Goal: Task Accomplishment & Management: Use online tool/utility

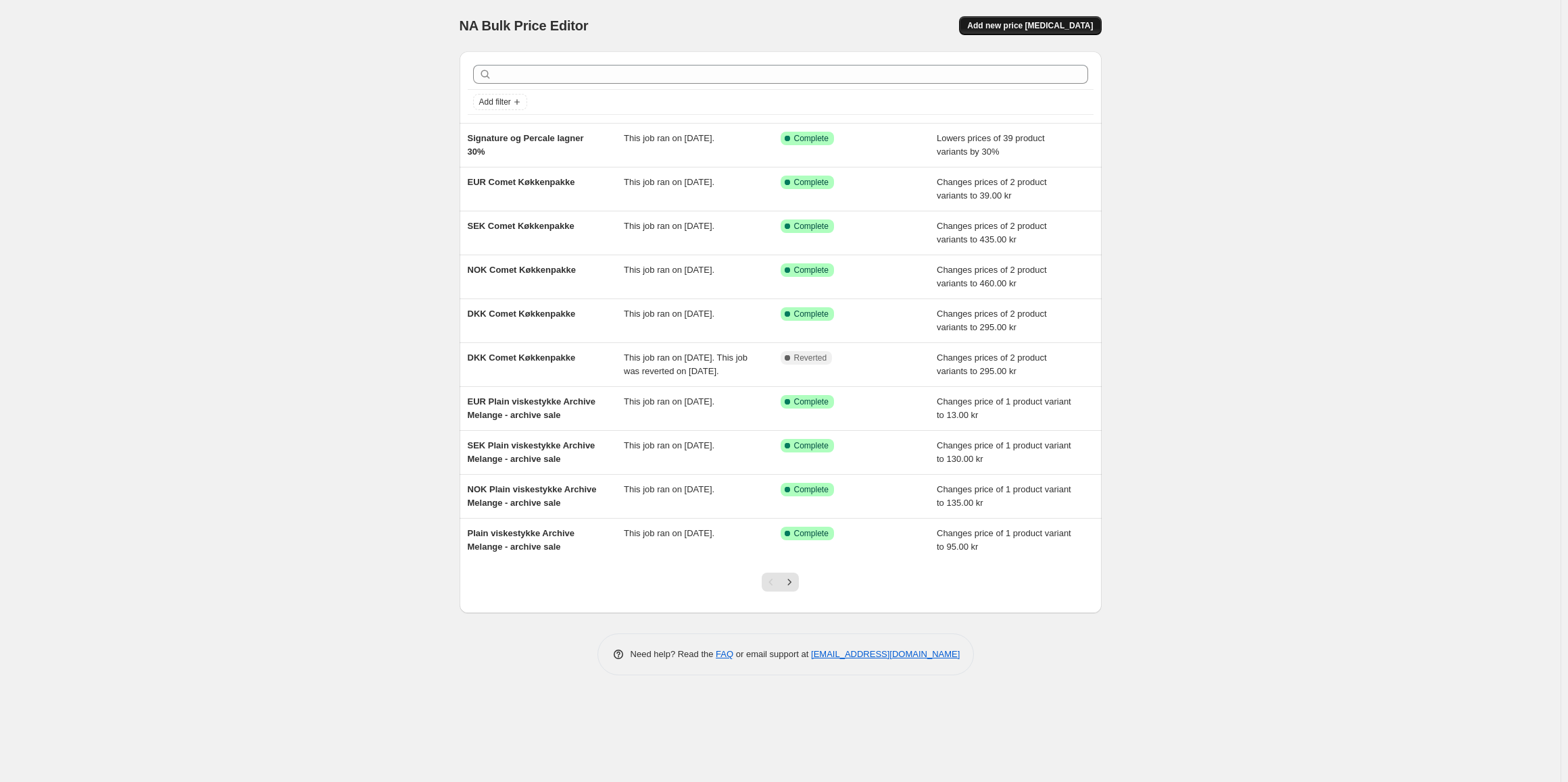
click at [1055, 29] on span "Add new price [MEDICAL_DATA]" at bounding box center [1030, 25] width 125 height 11
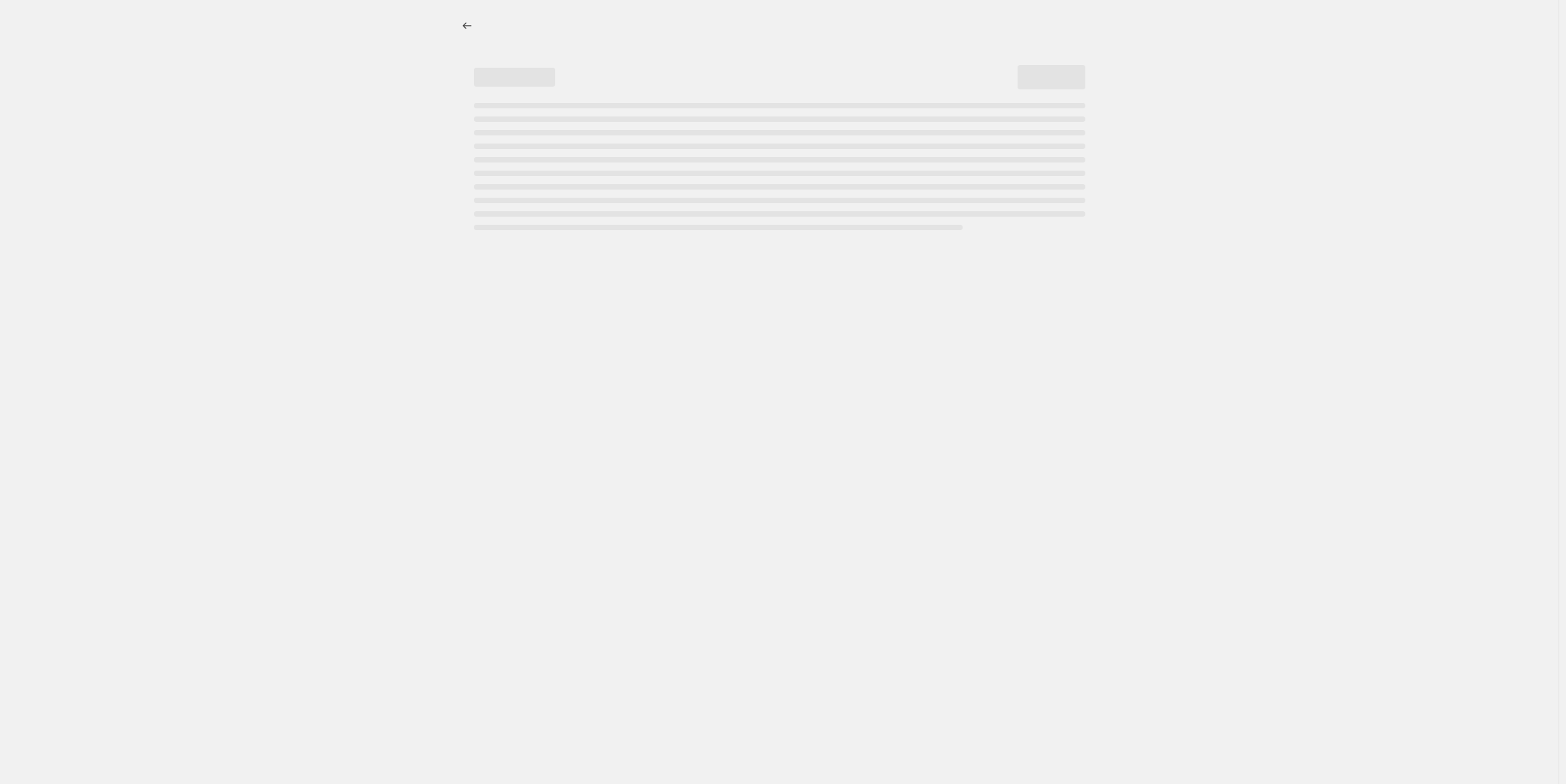
select select "percentage"
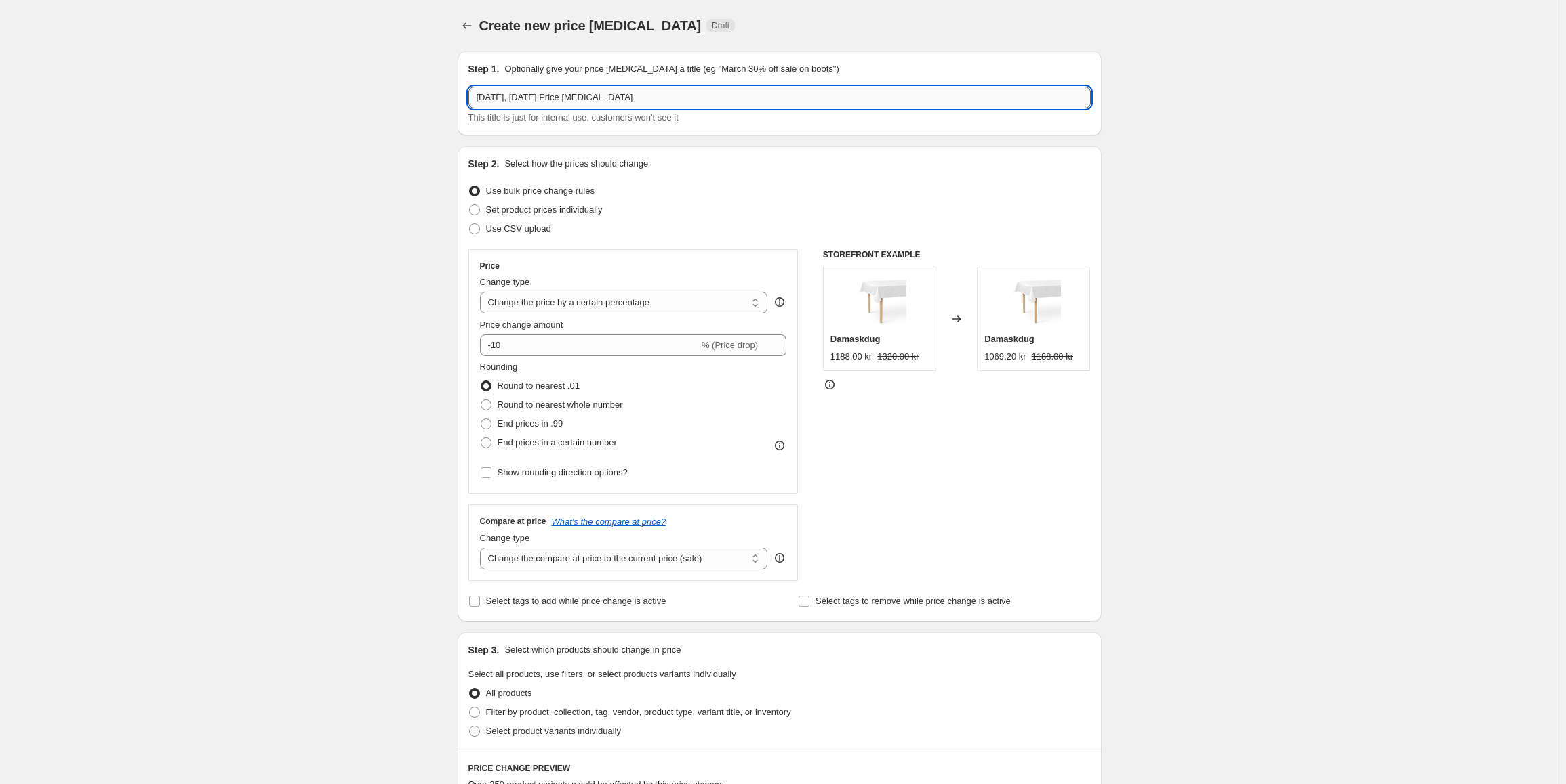
click at [546, 94] on input "[DATE], [DATE] Price [MEDICAL_DATA]" at bounding box center [779, 98] width 622 height 21
drag, startPoint x: 669, startPoint y: 91, endPoint x: 406, endPoint y: 85, distance: 263.1
click at [406, 85] on div "Create new price [MEDICAL_DATA]. This page is ready Create new price [MEDICAL_D…" at bounding box center [779, 714] width 1558 height 1430
type input "TENDER"
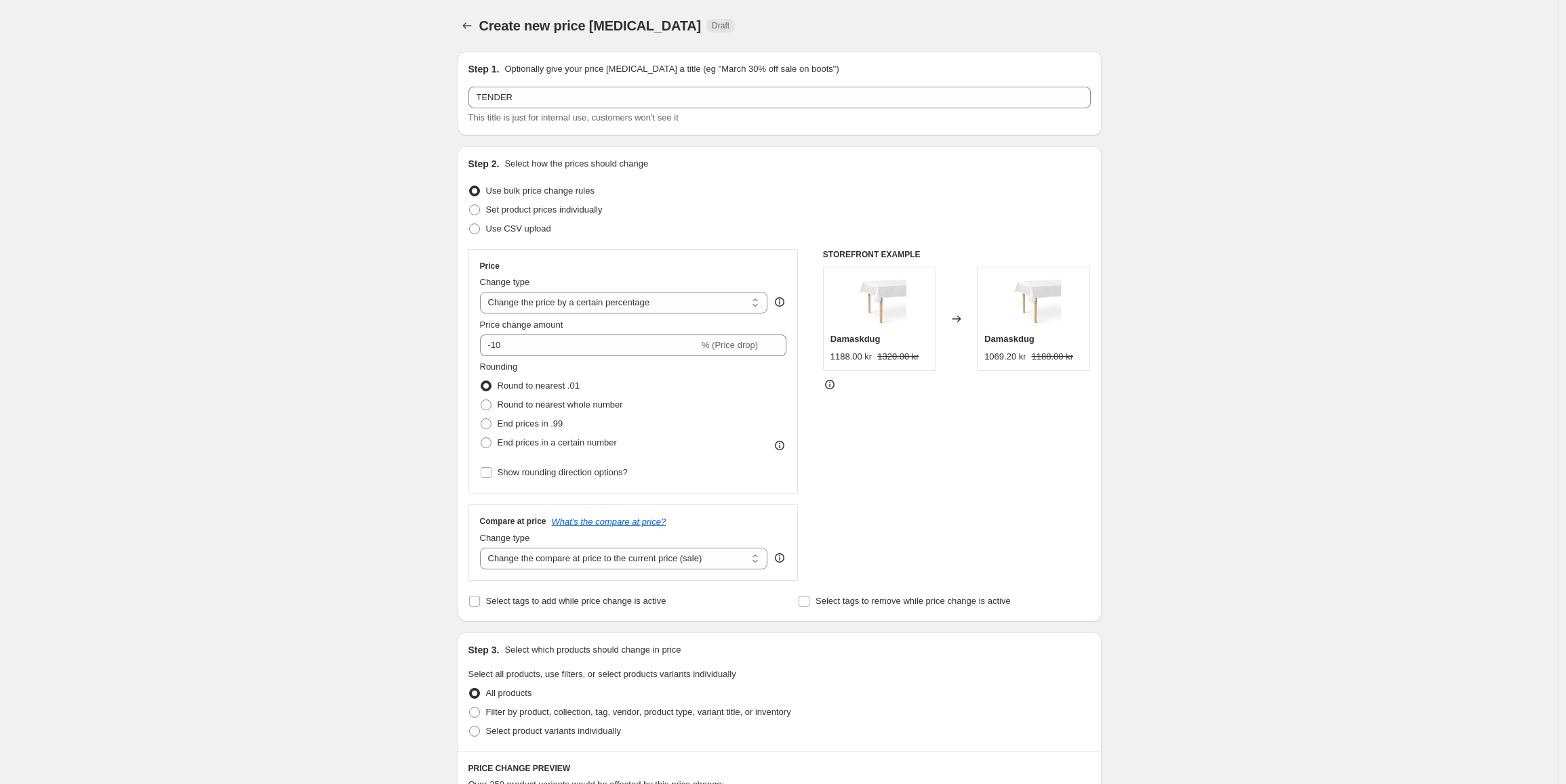
click at [557, 320] on span "Price change amount" at bounding box center [521, 325] width 83 height 11
click at [557, 334] on input "-10" at bounding box center [589, 345] width 219 height 21
click at [553, 305] on select "Change the price to a certain amount Change the price by a certain amount Chang…" at bounding box center [624, 303] width 288 height 21
select select "by"
click at [483, 292] on select "Change the price to a certain amount Change the price by a certain amount Chang…" at bounding box center [624, 303] width 288 height 21
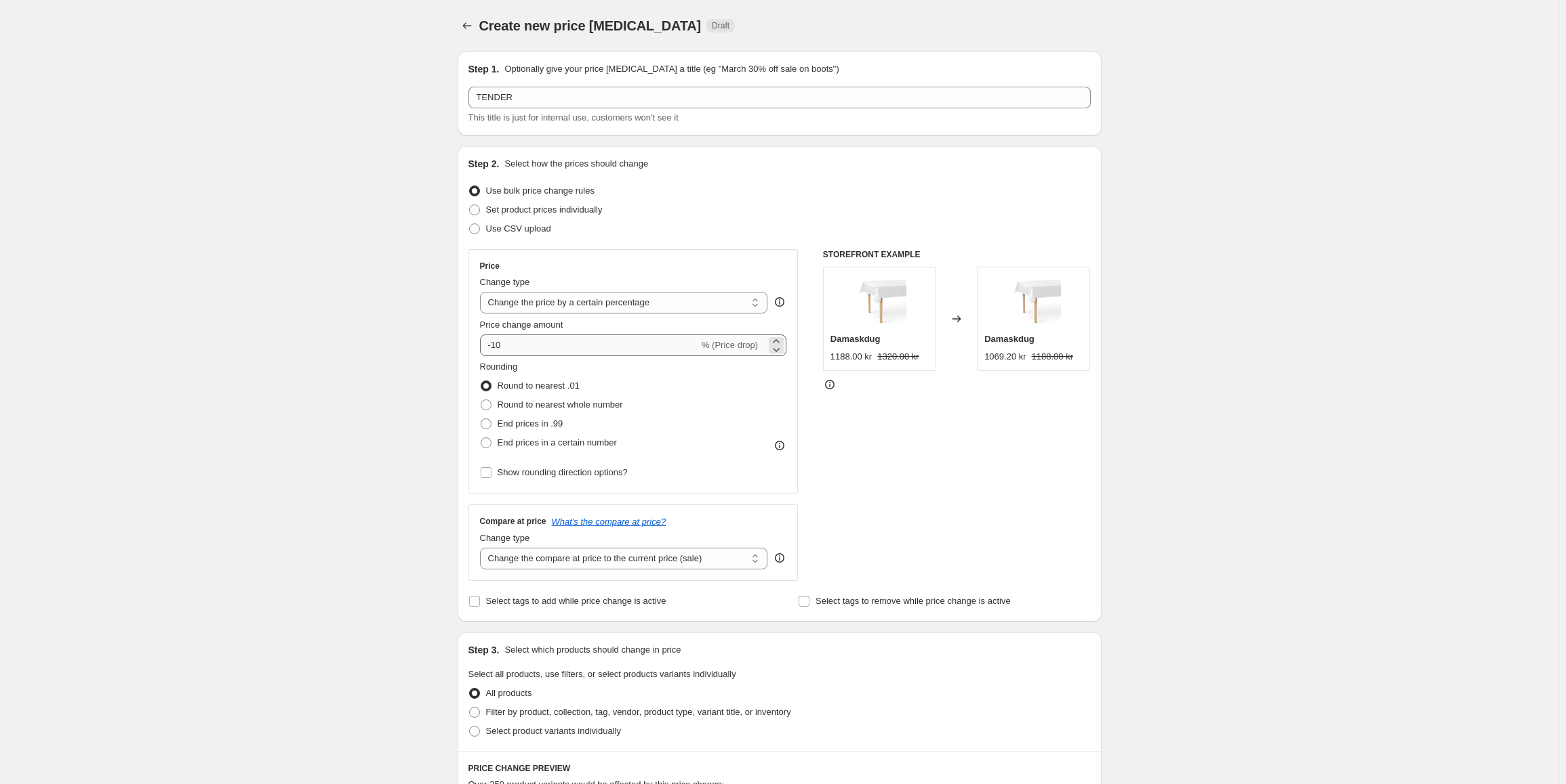
type input "-10.00"
drag, startPoint x: 533, startPoint y: 340, endPoint x: 507, endPoint y: 343, distance: 26.2
click at [507, 343] on input "-10.00" at bounding box center [604, 345] width 210 height 21
click at [528, 303] on select "Change the price to a certain amount Change the price by a certain amount Chang…" at bounding box center [624, 303] width 288 height 21
select select "to"
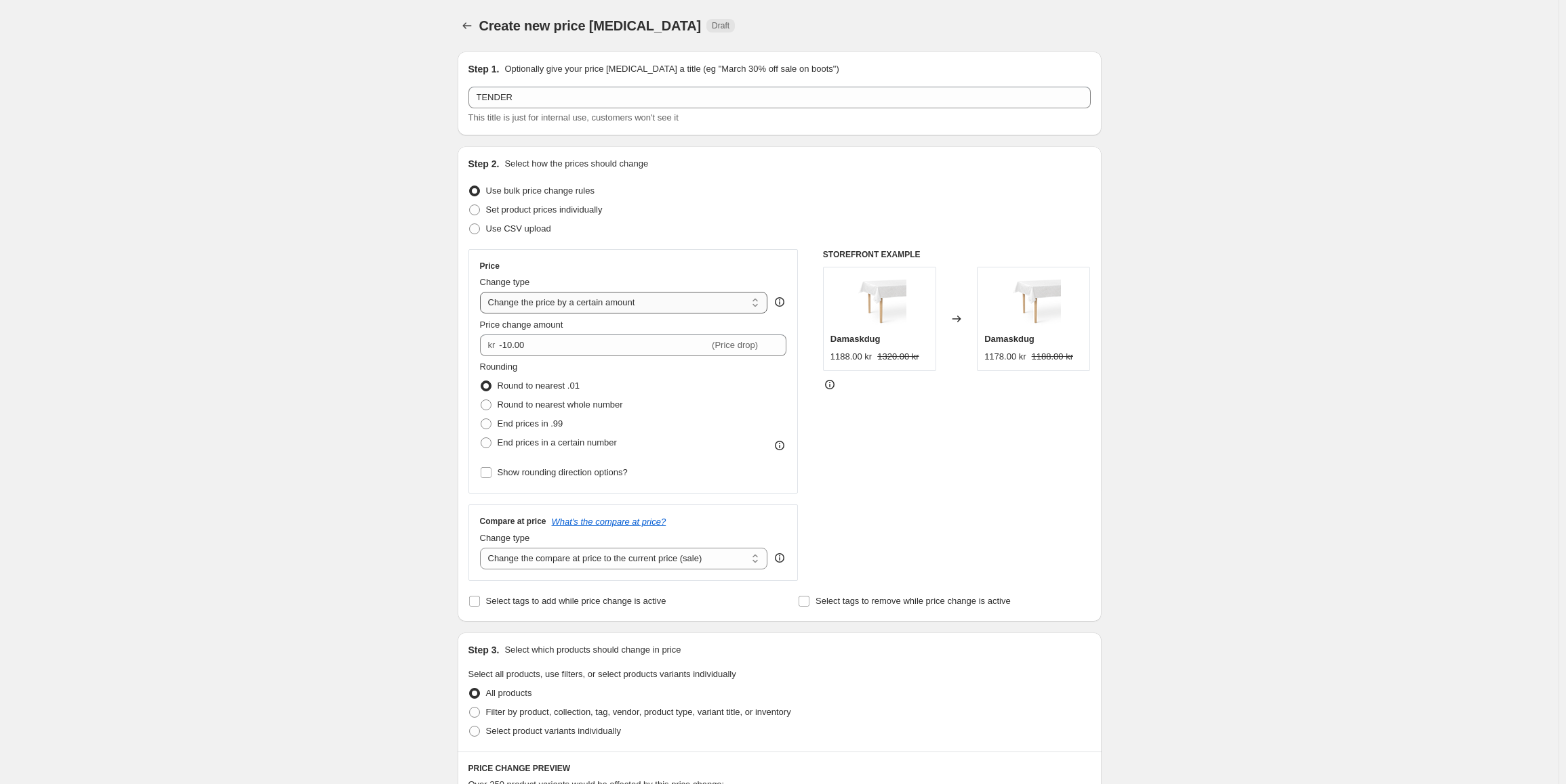
click at [483, 292] on select "Change the price to a certain amount Change the price by a certain amount Chang…" at bounding box center [624, 303] width 288 height 21
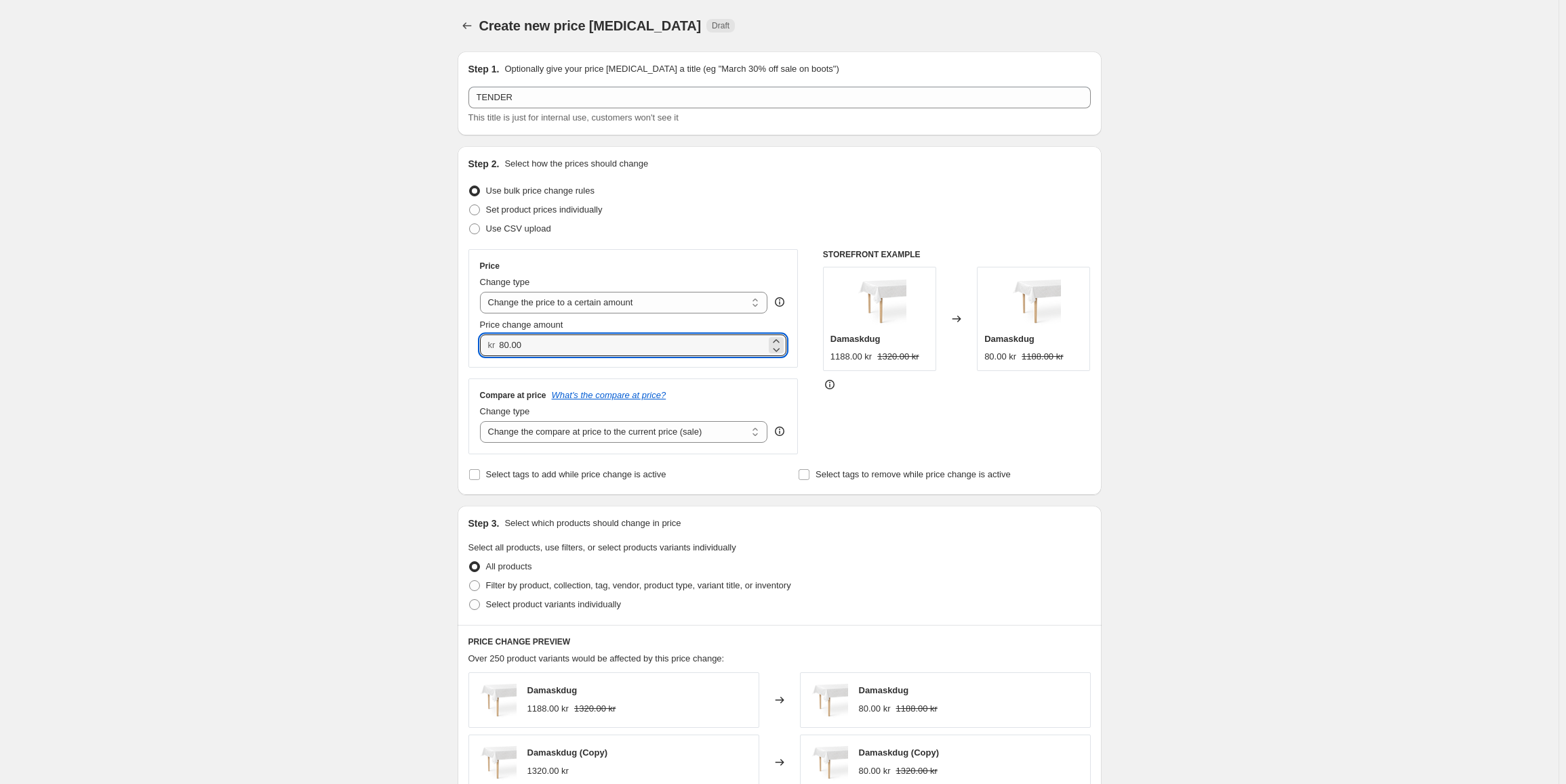
drag, startPoint x: 540, startPoint y: 340, endPoint x: 497, endPoint y: 340, distance: 43.0
click at [497, 340] on div "kr 80.00" at bounding box center [633, 345] width 307 height 21
type input "790.00"
click at [431, 504] on div "Create new price [MEDICAL_DATA]. This page is ready Create new price [MEDICAL_D…" at bounding box center [779, 652] width 1558 height 1304
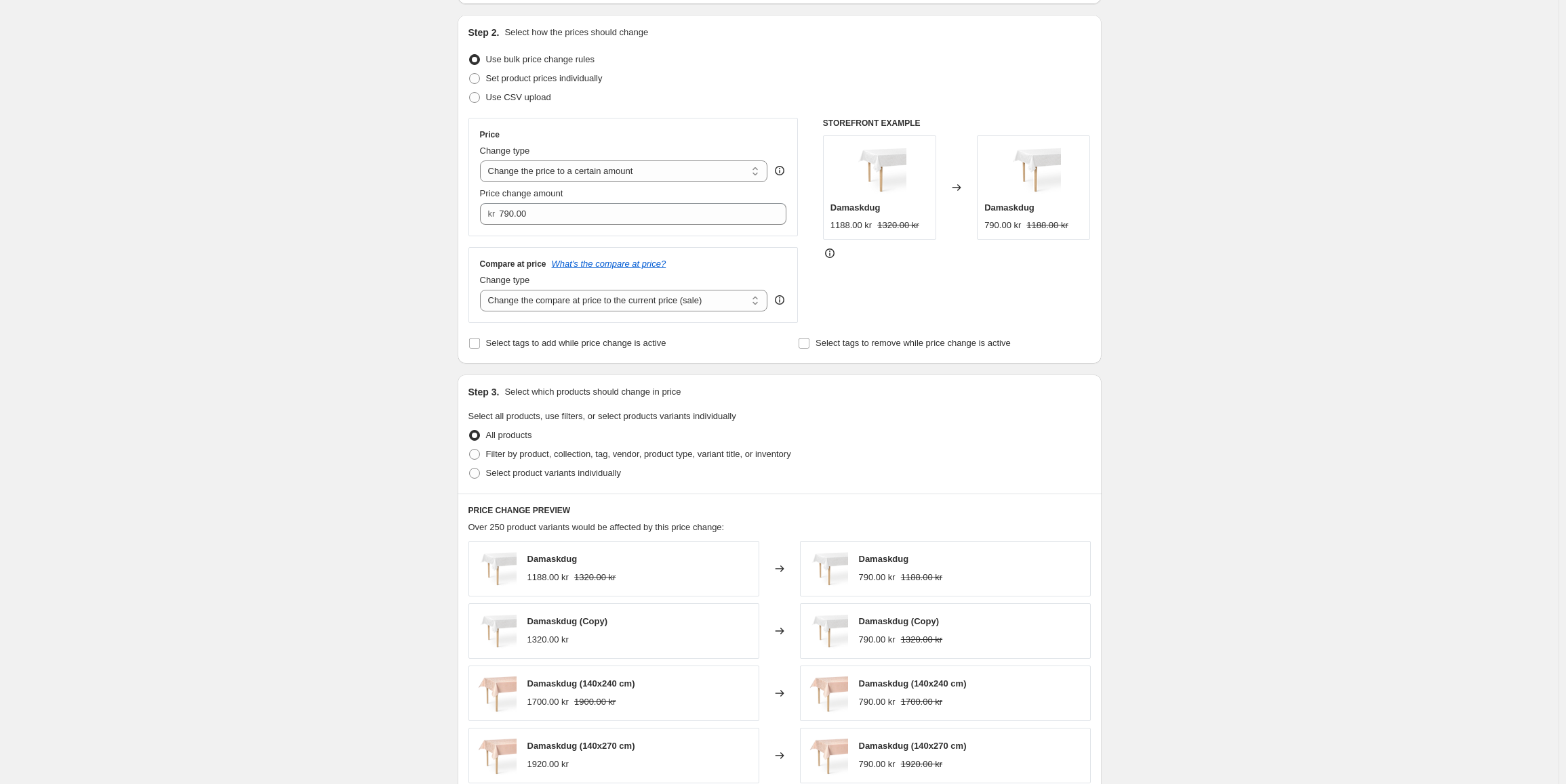
scroll to position [135, 0]
click at [477, 472] on span at bounding box center [474, 469] width 11 height 11
click at [470, 465] on input "Select product variants individually" at bounding box center [469, 464] width 1 height 1
radio input "true"
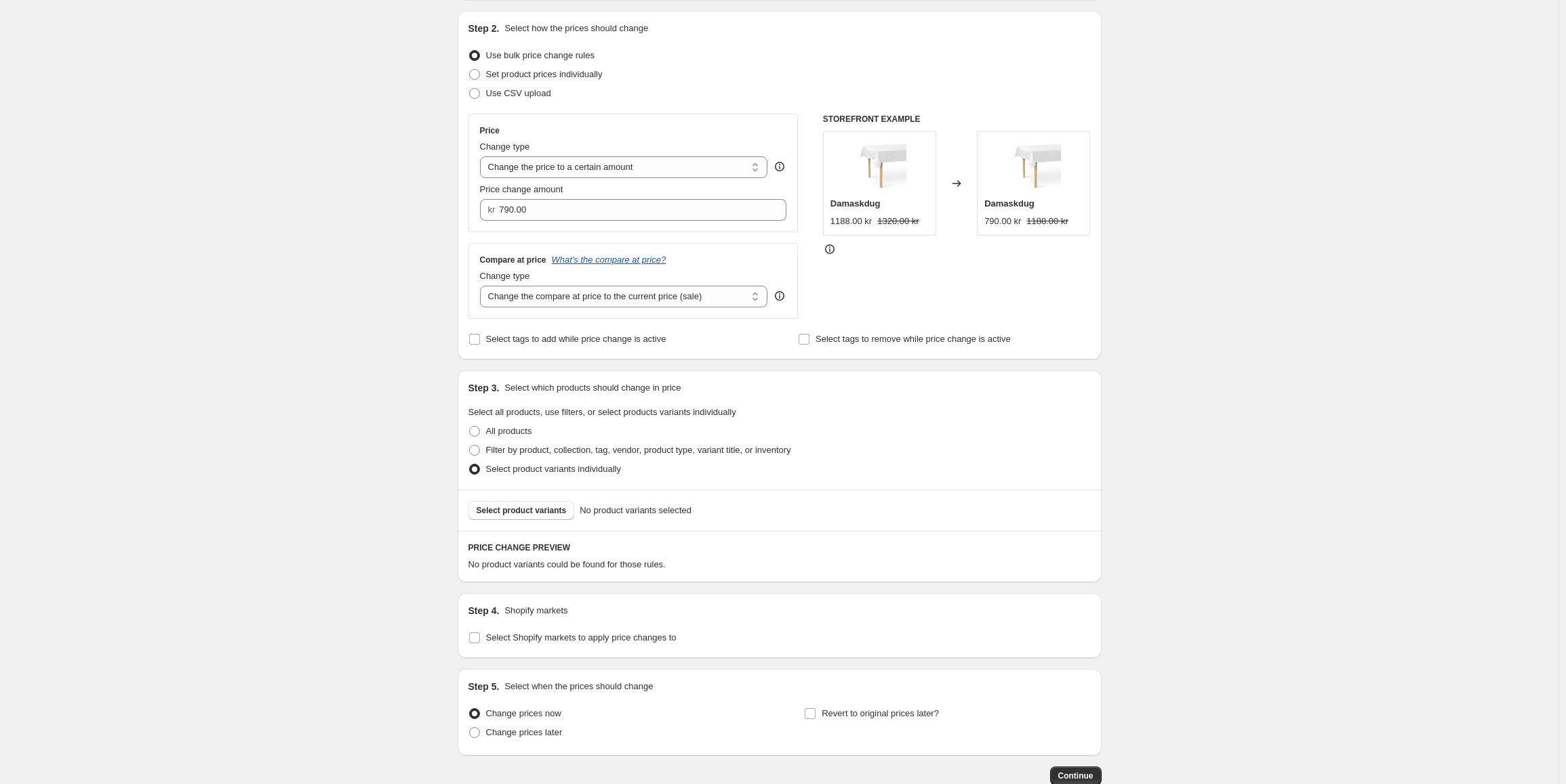
click at [513, 514] on span "Select product variants" at bounding box center [521, 510] width 90 height 11
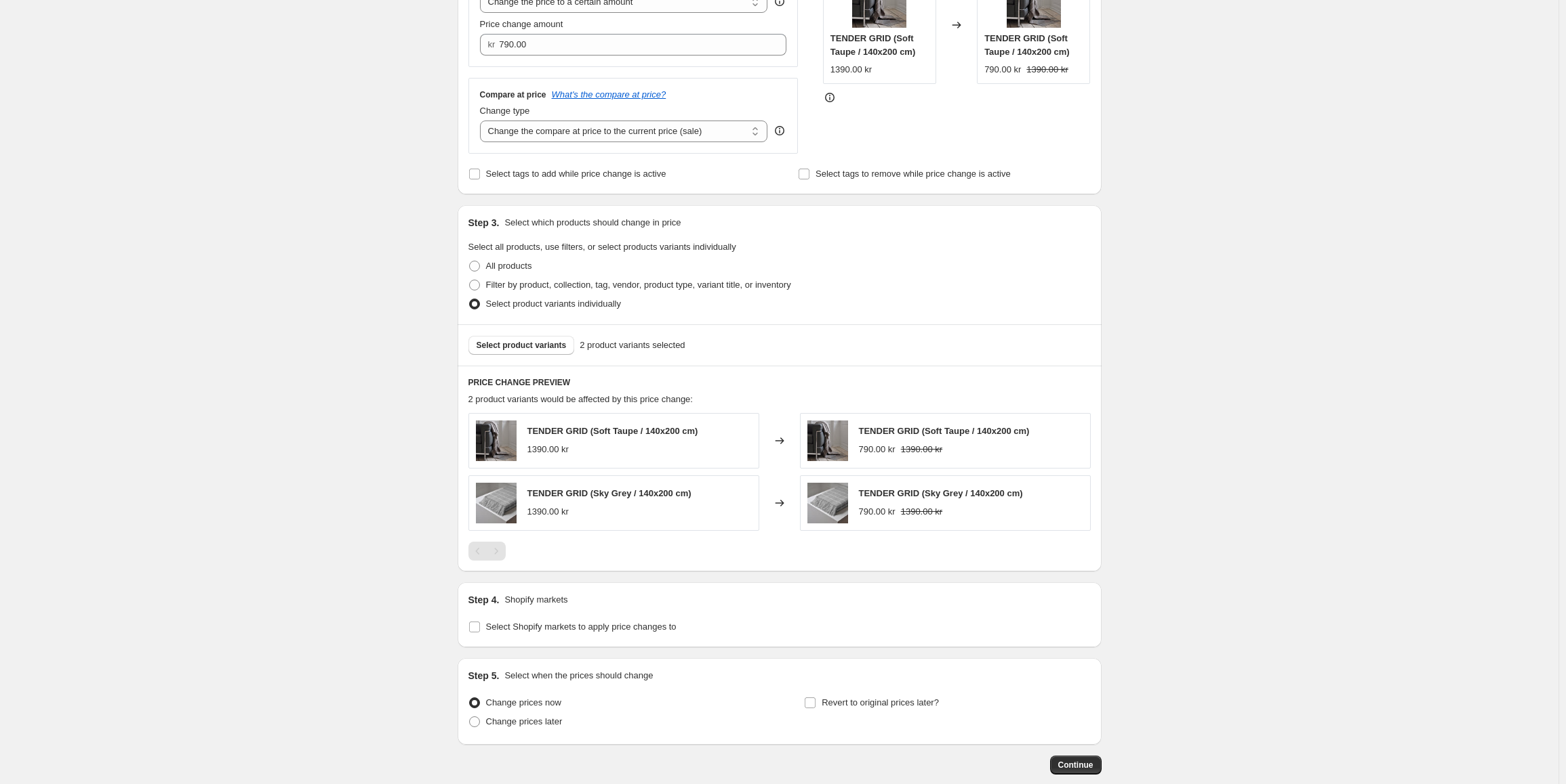
scroll to position [374, 0]
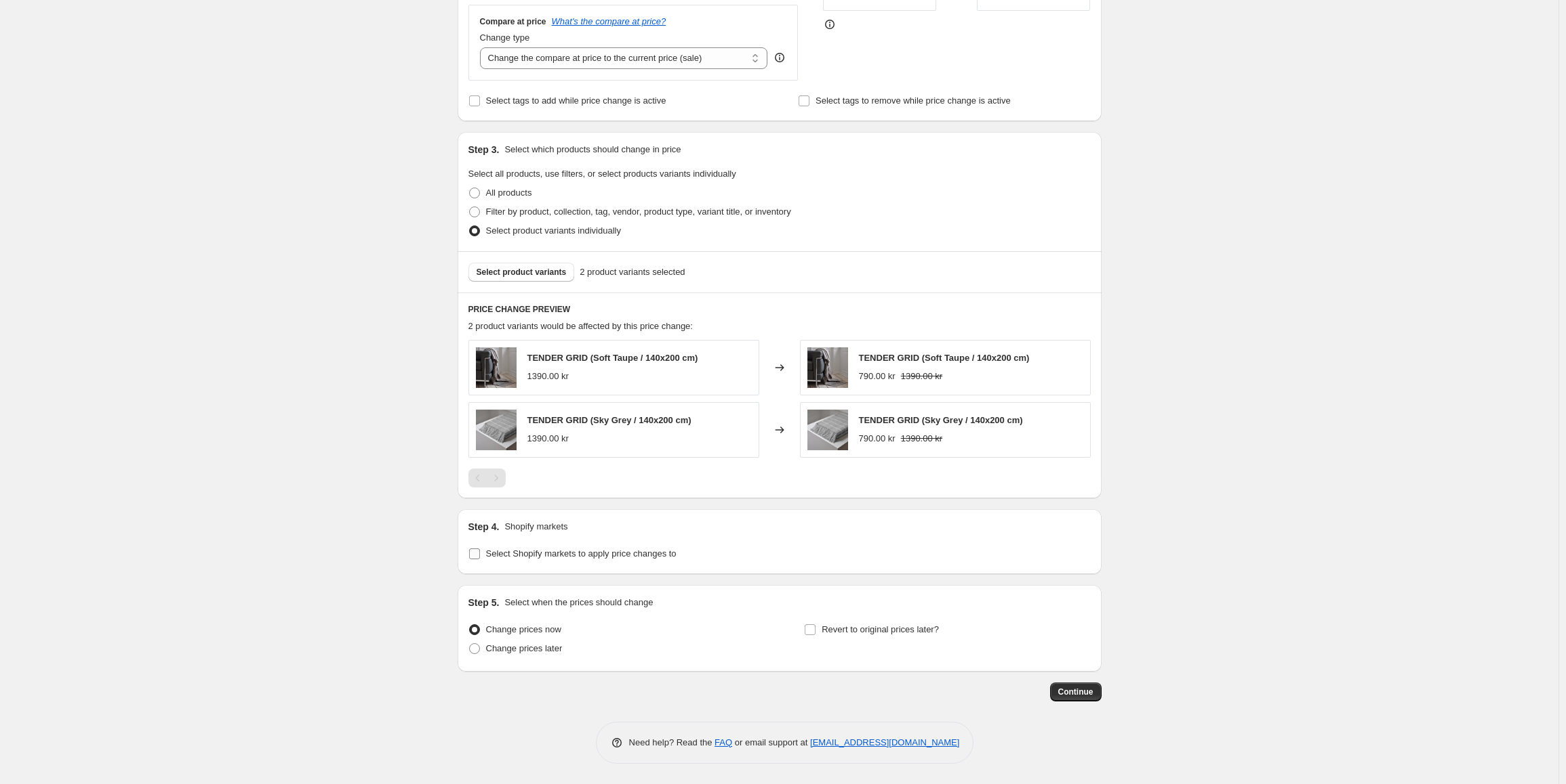
click at [479, 556] on input "Select Shopify markets to apply price changes to" at bounding box center [474, 554] width 11 height 11
checkbox input "true"
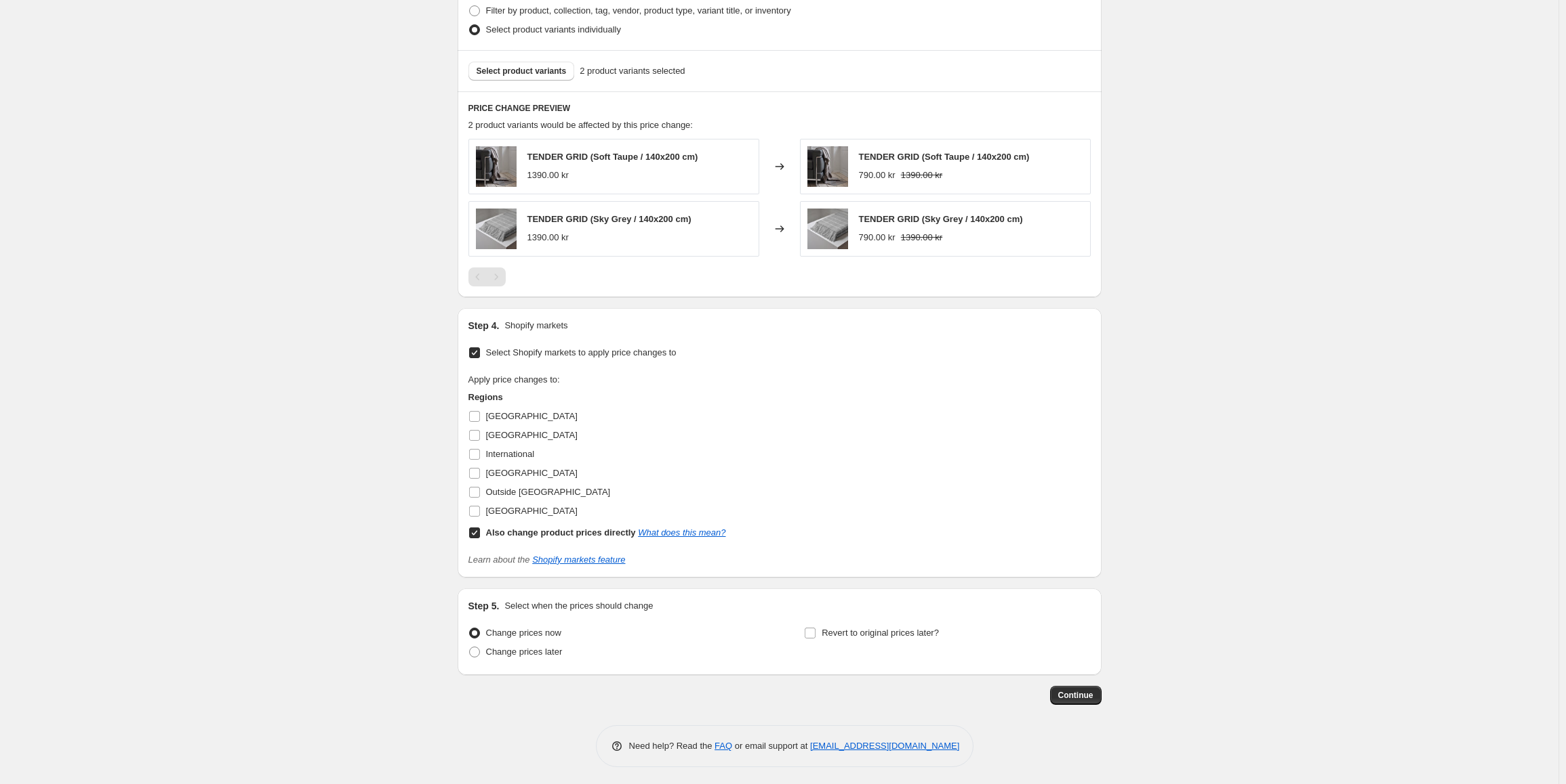
scroll to position [578, 0]
click at [1078, 695] on span "Continue" at bounding box center [1076, 692] width 35 height 11
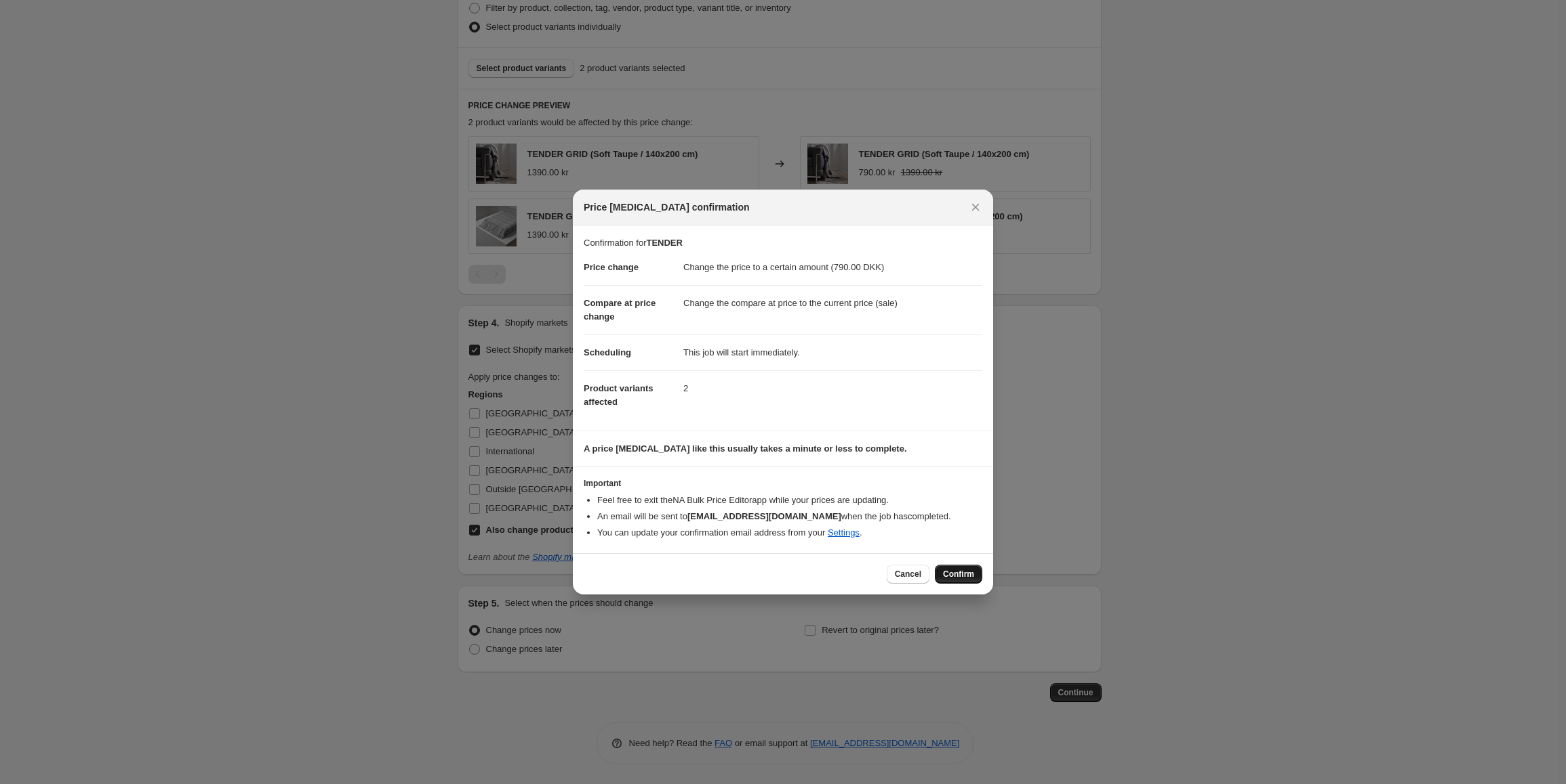
click at [963, 577] on span "Confirm" at bounding box center [959, 574] width 31 height 11
type input "TENDER"
